Goal: Task Accomplishment & Management: Manage account settings

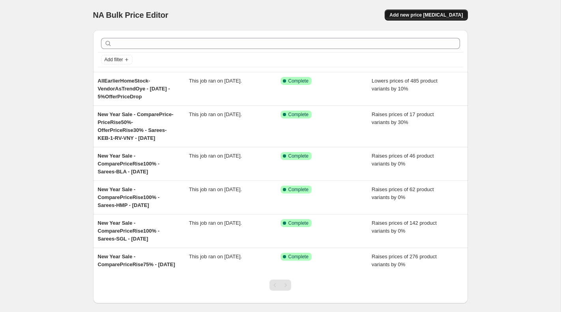
click at [424, 16] on span "Add new price [MEDICAL_DATA]" at bounding box center [425, 15] width 73 height 6
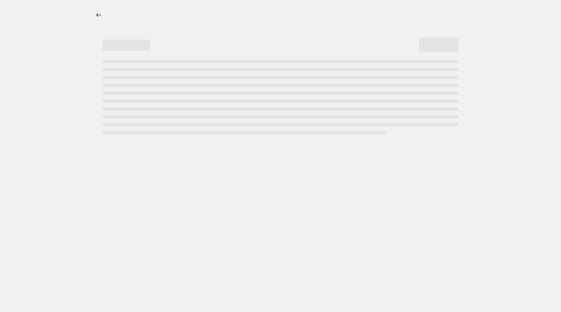
select select "percentage"
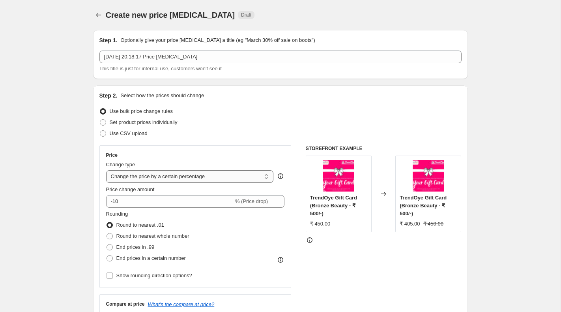
click at [213, 178] on select "Change the price to a certain amount Change the price by a certain amount Chang…" at bounding box center [190, 176] width 168 height 13
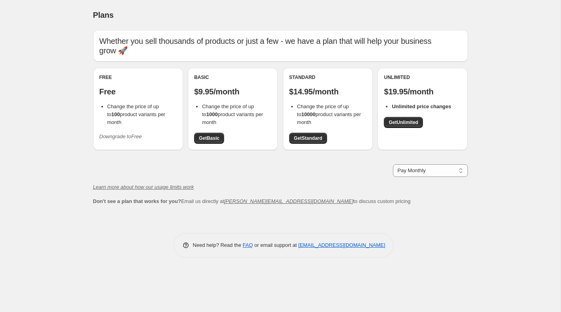
click at [123, 133] on icon "Downgrade to Free" at bounding box center [120, 136] width 43 height 6
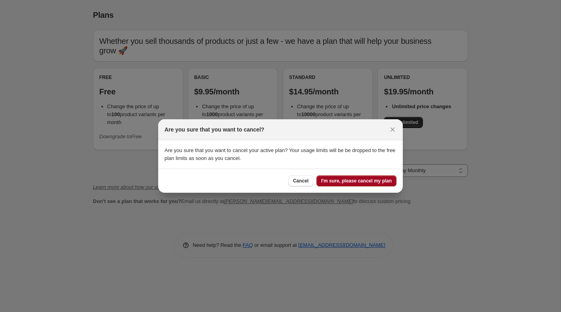
click at [350, 183] on span "I'm sure, please cancel my plan" at bounding box center [356, 181] width 71 height 6
